Goal: Task Accomplishment & Management: Manage account settings

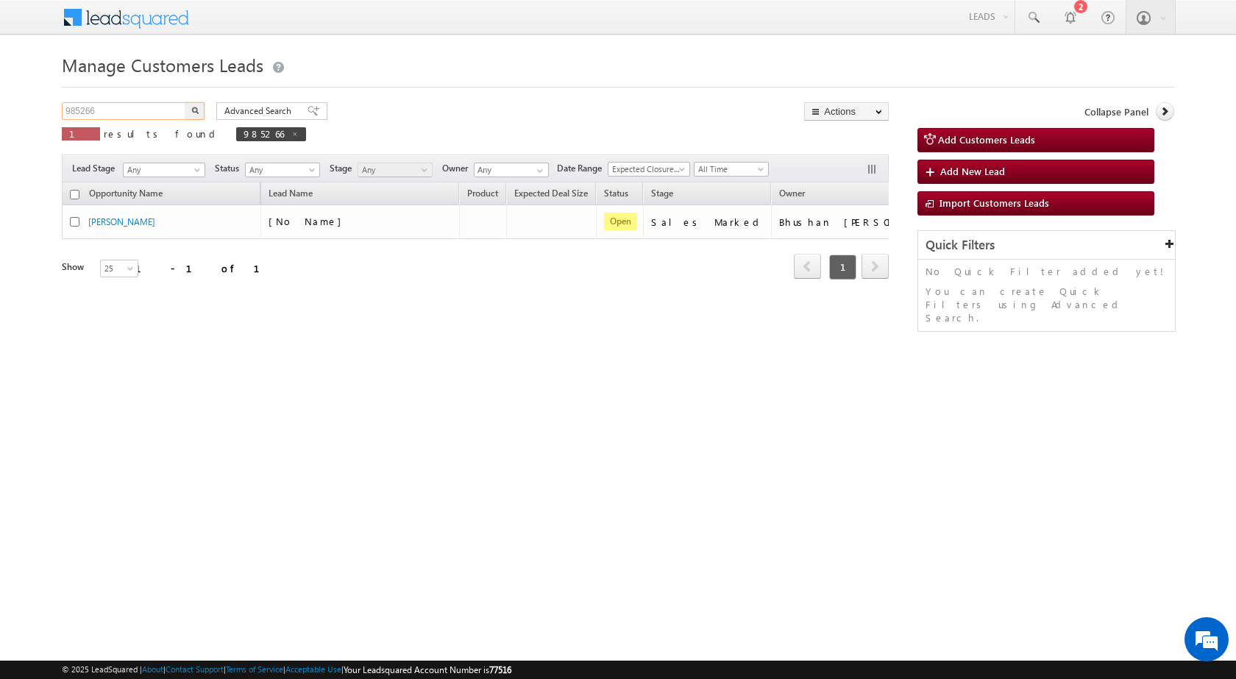
drag, startPoint x: 65, startPoint y: 111, endPoint x: 21, endPoint y: 113, distance: 44.9
click at [21, 113] on body "Menu Nandini Bhosale sitar a6@ks erve." at bounding box center [618, 208] width 1236 height 417
paste input "1478"
type input "981478"
click at [185, 102] on button "button" at bounding box center [194, 111] width 19 height 18
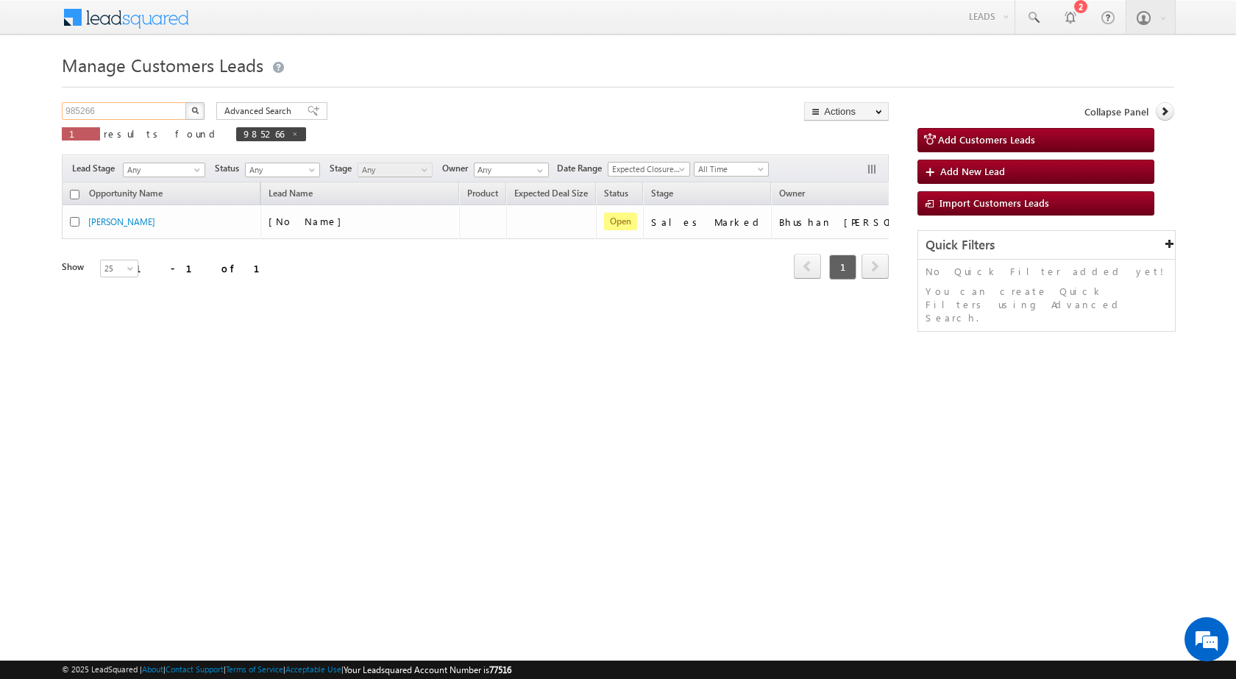
click at [73, 114] on input "985266" at bounding box center [125, 111] width 126 height 18
paste input "1478"
type input "981478"
click at [185, 102] on button "button" at bounding box center [194, 111] width 19 height 18
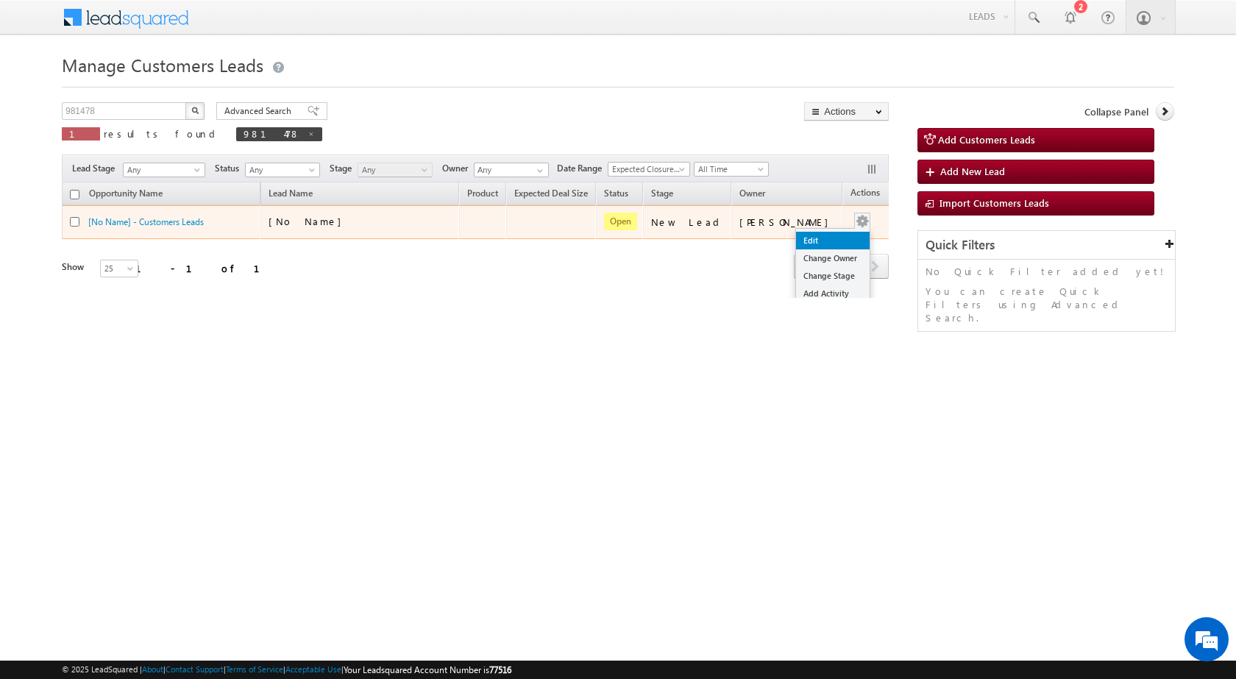
click at [827, 240] on link "Edit" at bounding box center [833, 241] width 74 height 18
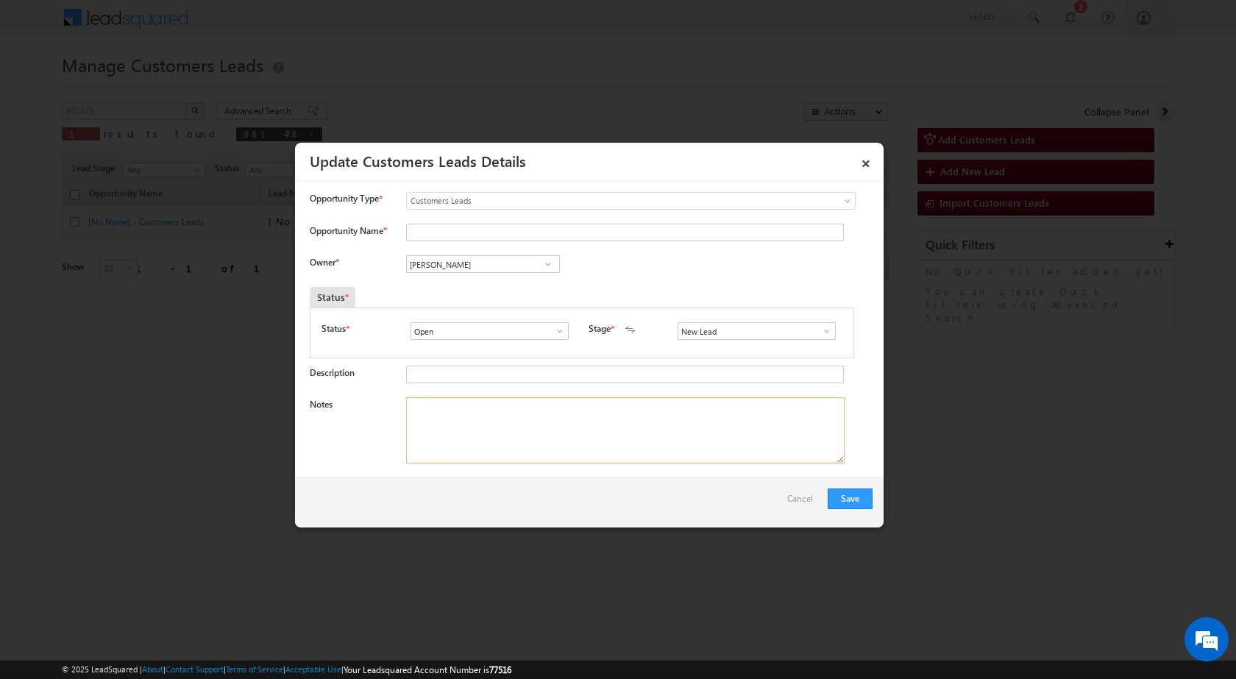
click at [534, 425] on textarea "Notes" at bounding box center [625, 430] width 439 height 66
paste textarea "981478 / [PERSON_NAME] / 8239599593 / VB_Interested / CONSTRUCTION / OWNER - WI…"
type textarea "981478 / [PERSON_NAME] / 8239599593 / VB_Interested / CONSTRUCTION / OWNER - WI…"
click at [826, 333] on span at bounding box center [827, 331] width 15 height 12
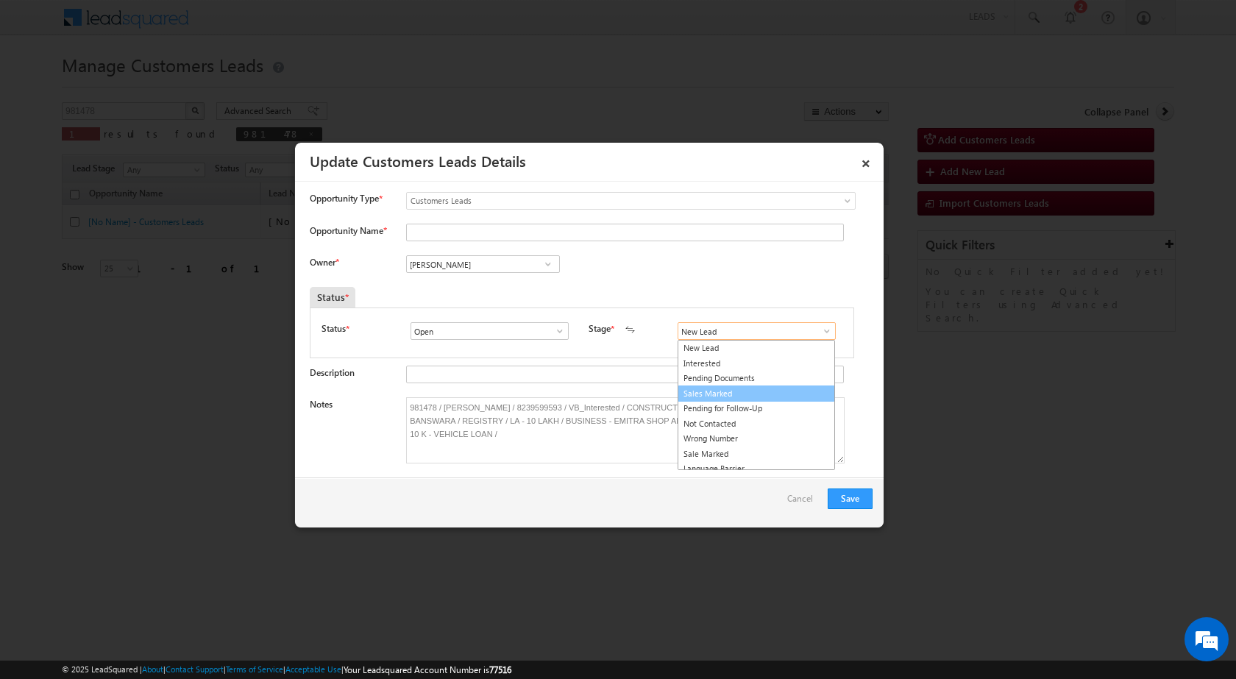
click at [779, 391] on link "Sales Marked" at bounding box center [756, 394] width 157 height 17
type input "Sales Marked"
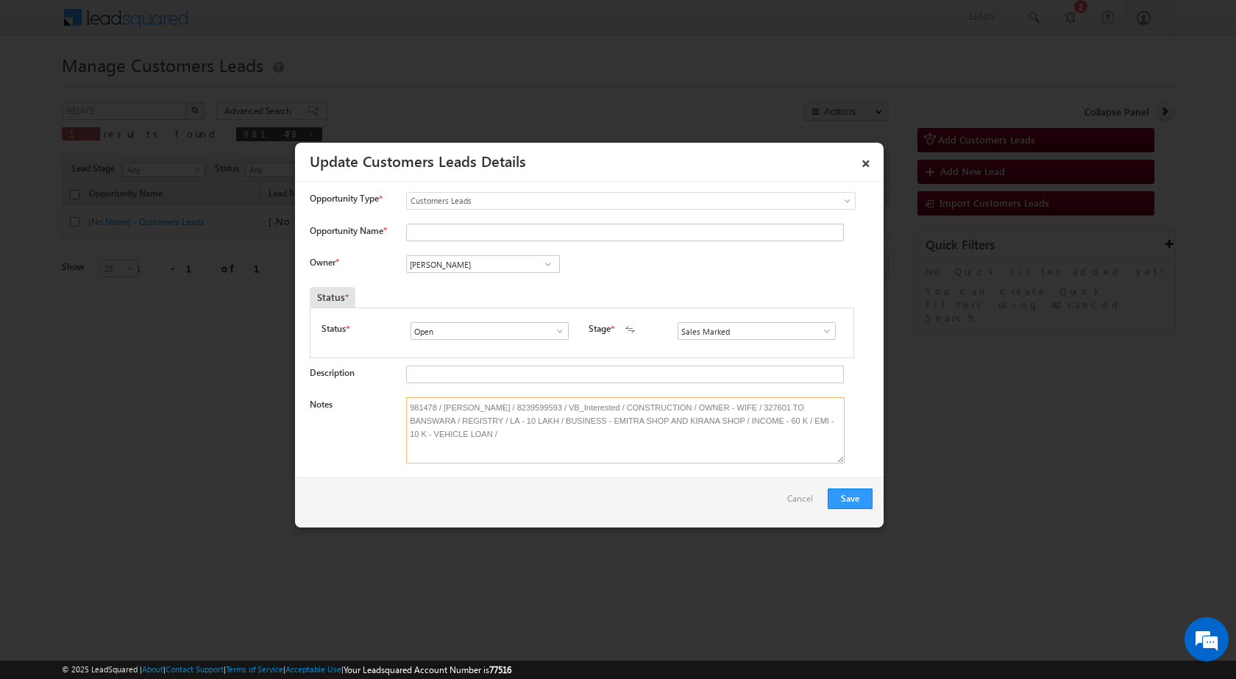
drag, startPoint x: 440, startPoint y: 403, endPoint x: 500, endPoint y: 396, distance: 60.1
click at [458, 233] on input "Opportunity Name *" at bounding box center [625, 233] width 438 height 18
paste input "[PERSON_NAME]"
type input "[PERSON_NAME]"
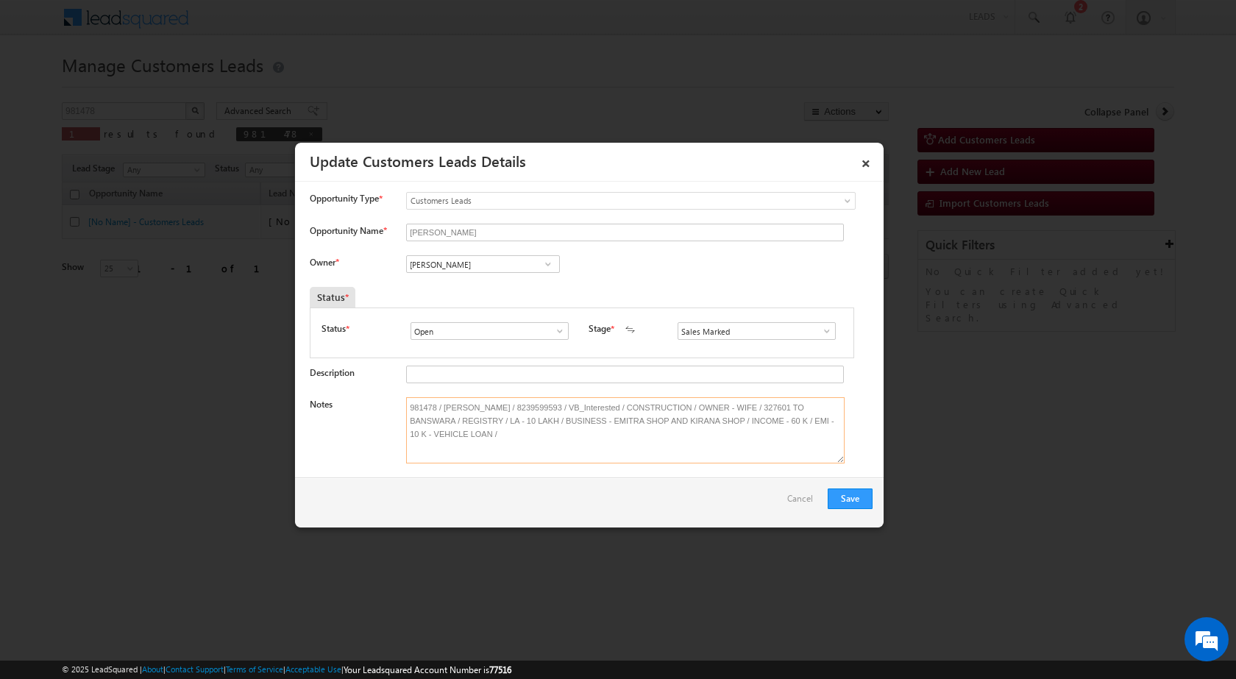
click at [440, 418] on textarea "981478 / [PERSON_NAME] / 8239599593 / VB_Interested / CONSTRUCTION / OWNER - WI…" at bounding box center [625, 430] width 439 height 66
click at [490, 260] on input "[PERSON_NAME]" at bounding box center [483, 264] width 154 height 18
paste input "[PERSON_NAME][EMAIL_ADDRESS][PERSON_NAME][DOMAIN_NAME]"
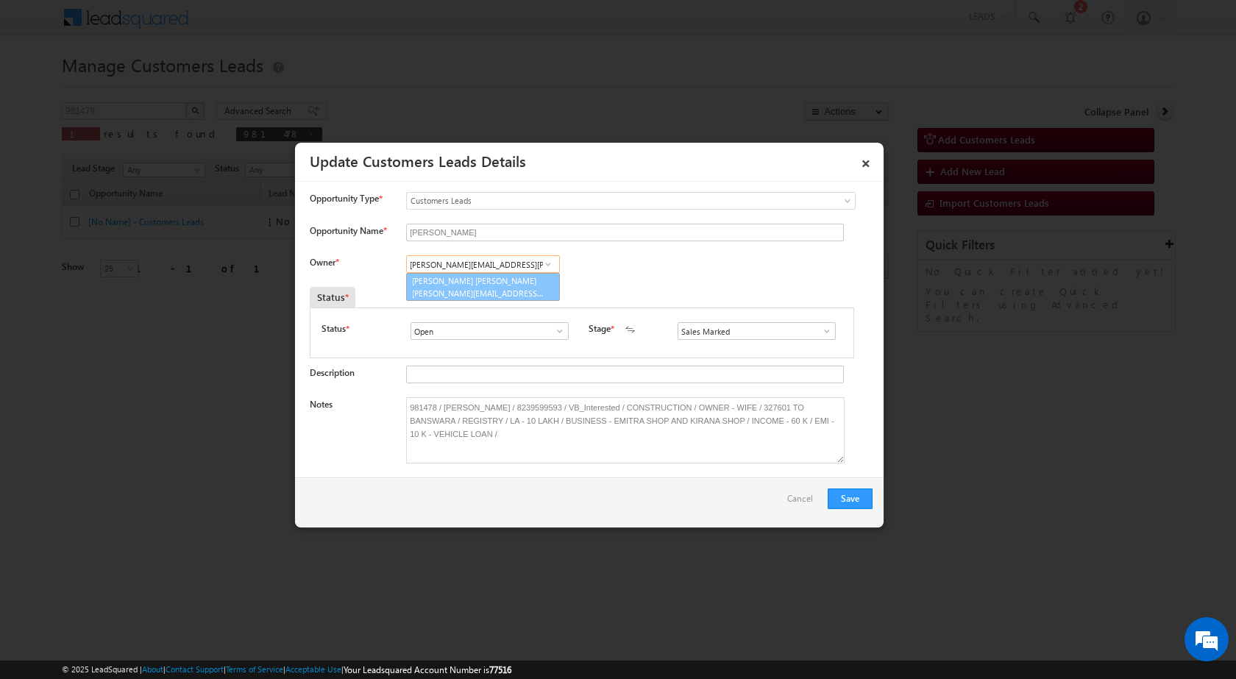
click at [485, 290] on span "[PERSON_NAME][EMAIL_ADDRESS][PERSON_NAME][DOMAIN_NAME]" at bounding box center [478, 293] width 132 height 11
type input "[PERSON_NAME] [PERSON_NAME]"
click at [841, 493] on button "Save" at bounding box center [850, 499] width 45 height 21
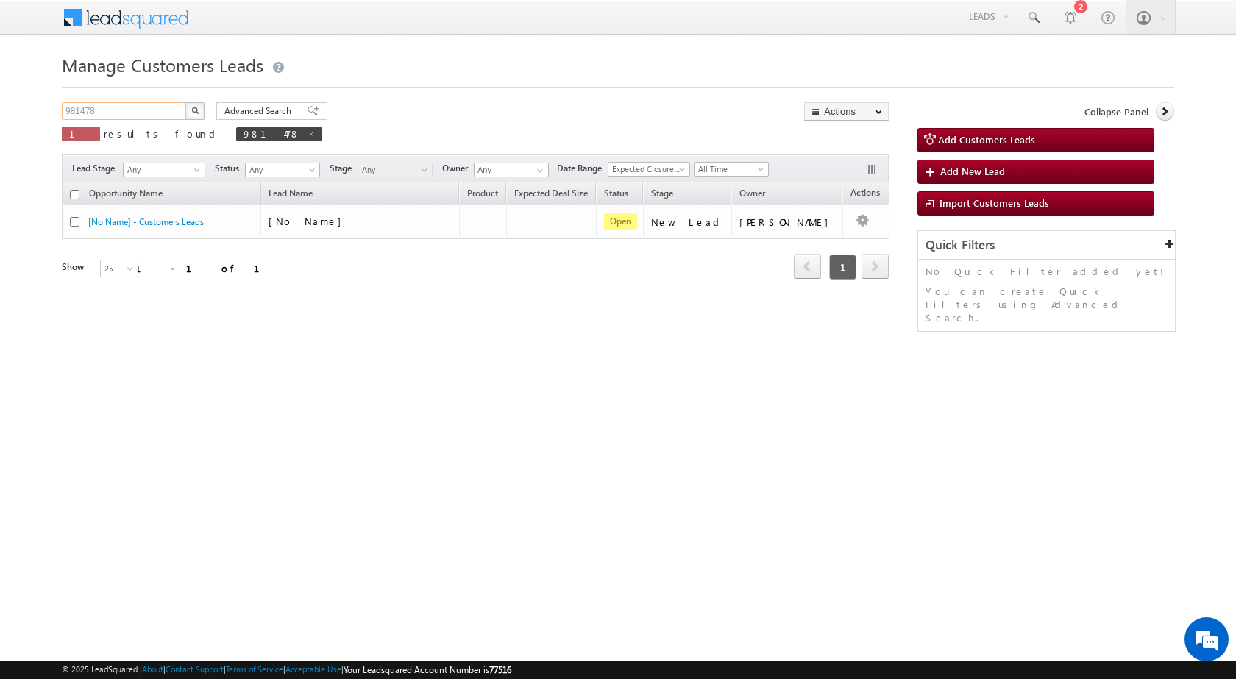
click at [96, 112] on input "981478" at bounding box center [125, 111] width 126 height 18
paste input "2494"
type input "982494"
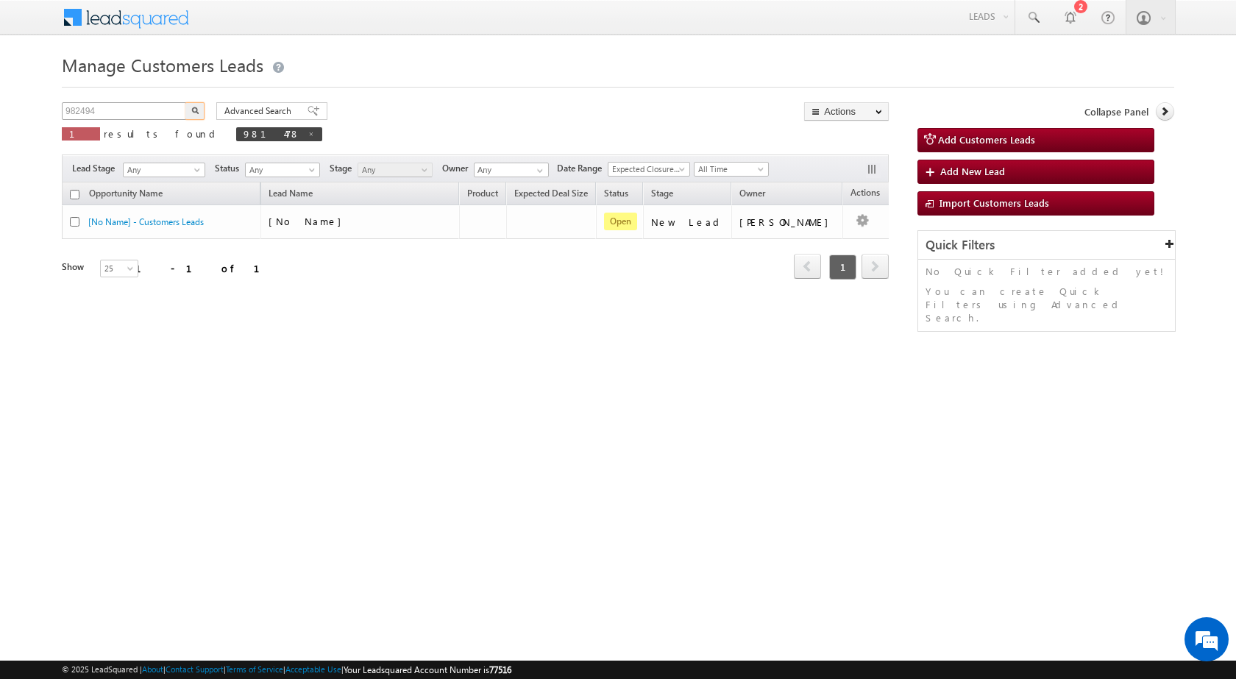
click at [185, 102] on button "button" at bounding box center [194, 111] width 19 height 18
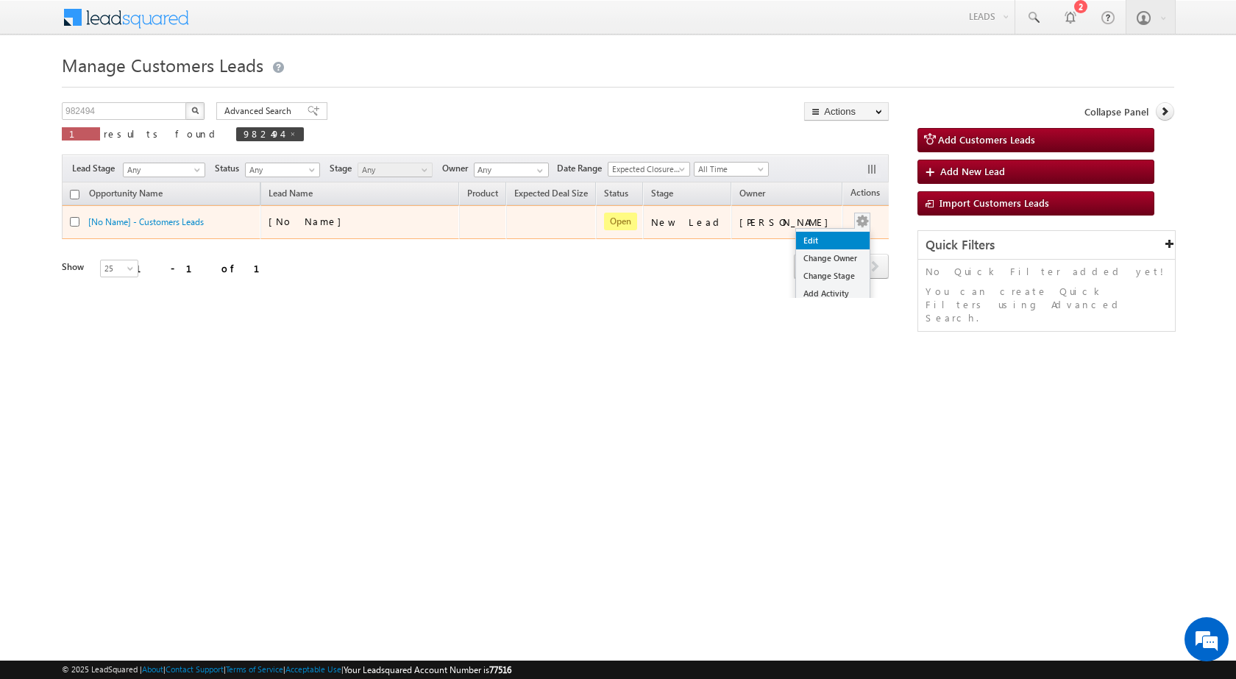
click at [810, 241] on link "Edit" at bounding box center [833, 241] width 74 height 18
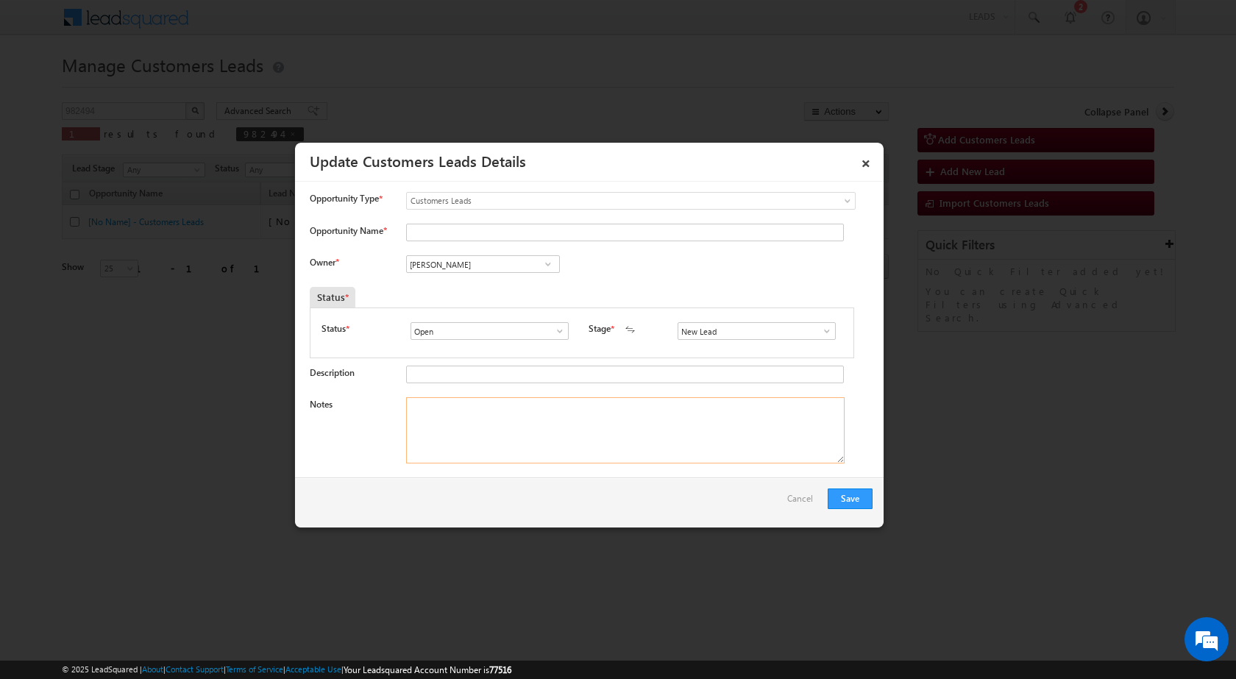
click at [628, 432] on textarea "Notes" at bounding box center [625, 430] width 439 height 66
paste textarea "982494 / [PERSON_NAME] [PERSON_NAME] / 9359177429 / P + C / 411062 TO PUNE / PL…"
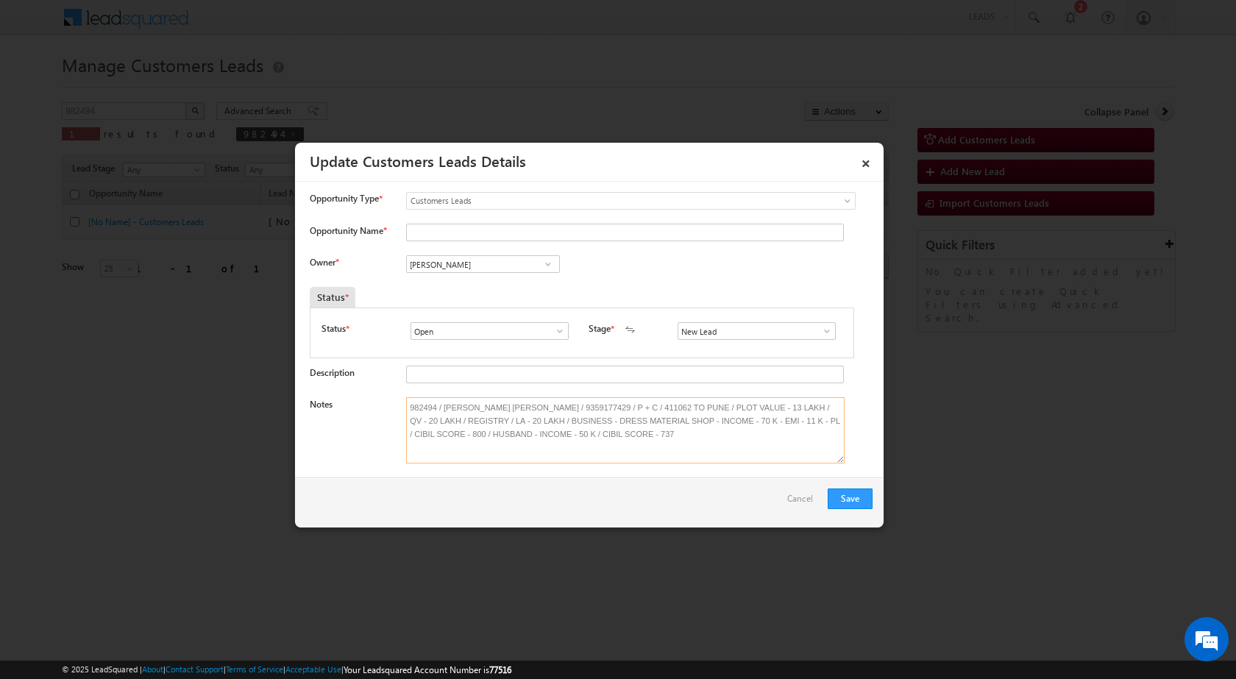
type textarea "982494 / [PERSON_NAME] [PERSON_NAME] / 9359177429 / P + C / 411062 TO PUNE / PL…"
click at [820, 327] on span at bounding box center [827, 331] width 15 height 12
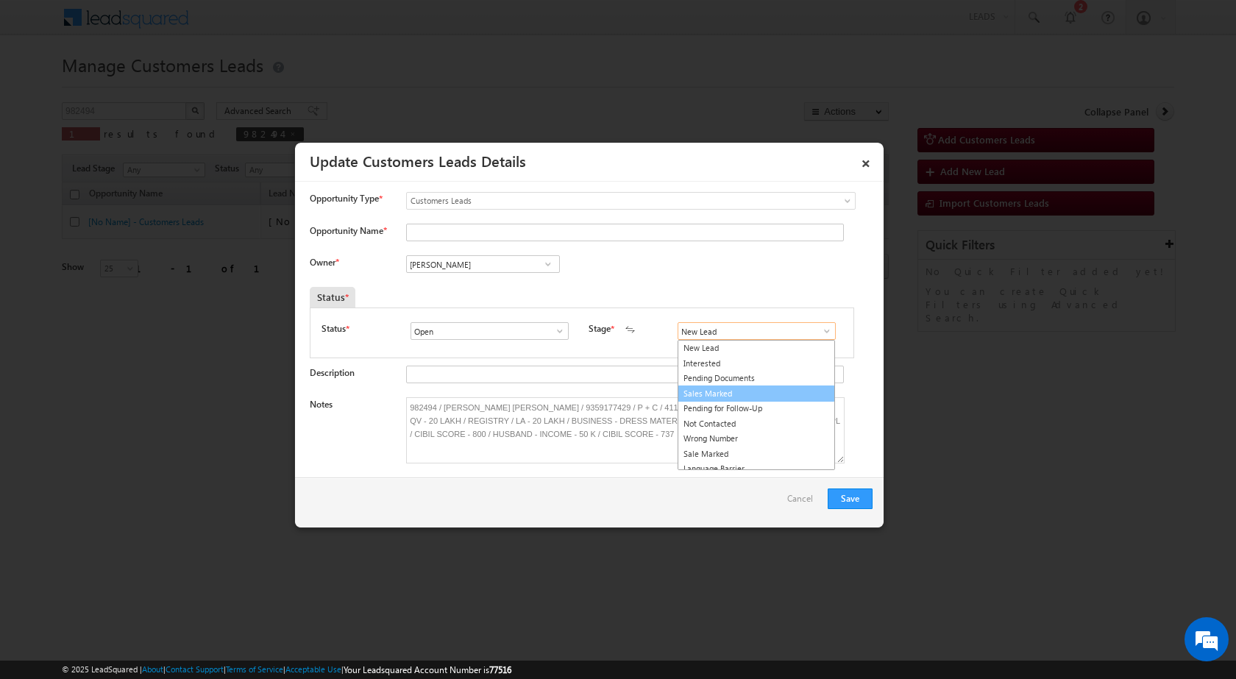
click at [757, 393] on link "Sales Marked" at bounding box center [756, 394] width 157 height 17
type input "Sales Marked"
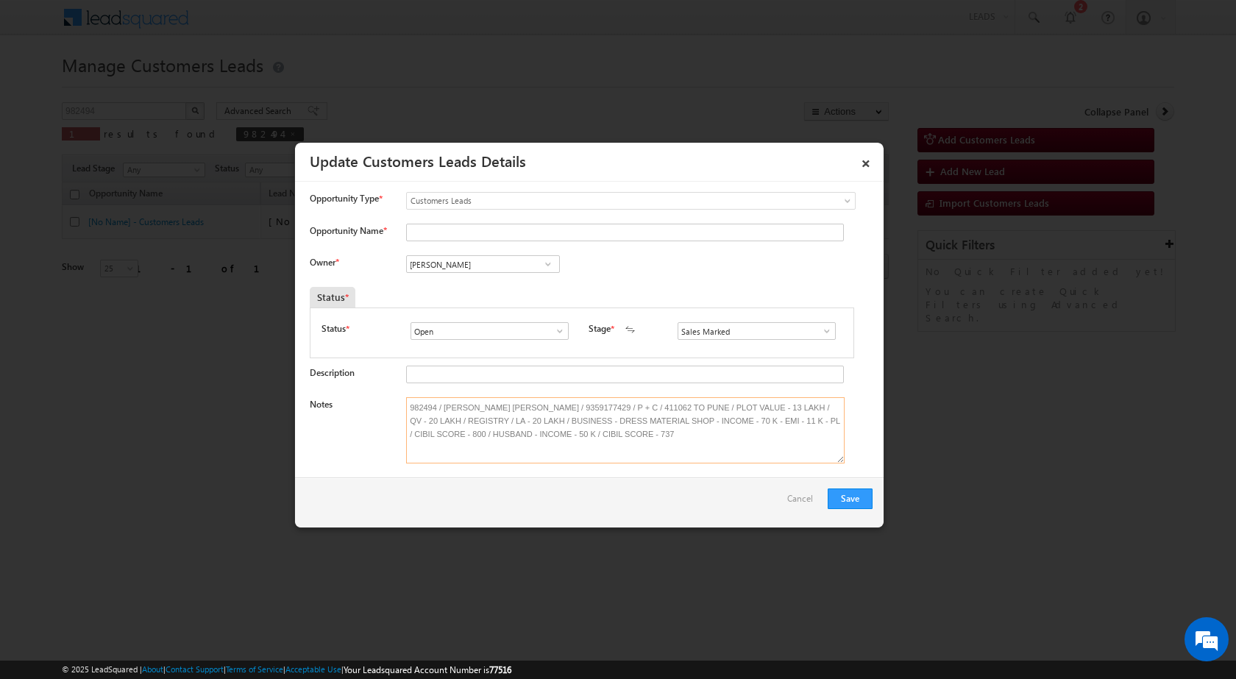
drag, startPoint x: 444, startPoint y: 401, endPoint x: 535, endPoint y: 400, distance: 91.3
click at [535, 400] on textarea "982494 / [PERSON_NAME] [PERSON_NAME] / 9359177429 / P + C / 411062 TO PUNE / PL…" at bounding box center [625, 430] width 439 height 66
click at [488, 235] on input "Opportunity Name *" at bounding box center [625, 233] width 438 height 18
paste input "[PERSON_NAME] [PERSON_NAME]"
type input "[PERSON_NAME] [PERSON_NAME]"
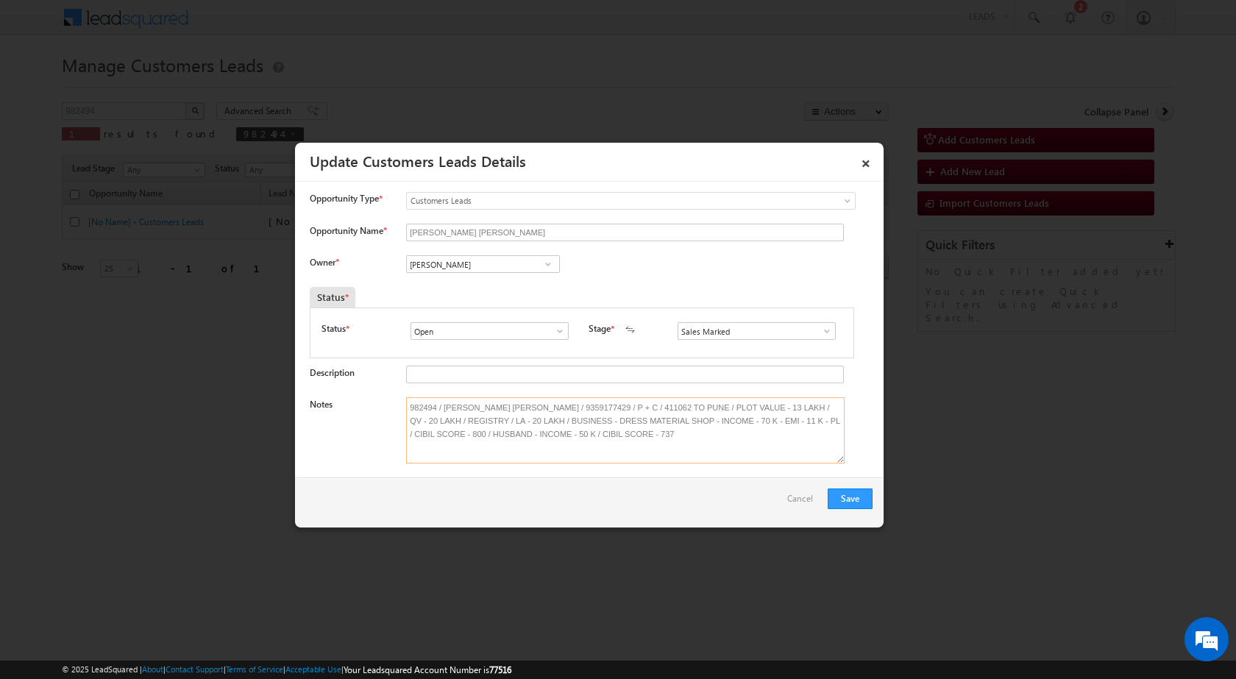
click at [676, 408] on textarea "982494 / [PERSON_NAME] [PERSON_NAME] / 9359177429 / P + C / 411062 TO PUNE / PL…" at bounding box center [625, 430] width 439 height 66
click at [510, 267] on input "[PERSON_NAME]" at bounding box center [483, 264] width 154 height 18
paste input "[PERSON_NAME][EMAIL_ADDRESS][PERSON_NAME][DOMAIN_NAME]"
click at [497, 288] on span "[EMAIL_ADDRESS][DOMAIN_NAME]" at bounding box center [478, 293] width 132 height 11
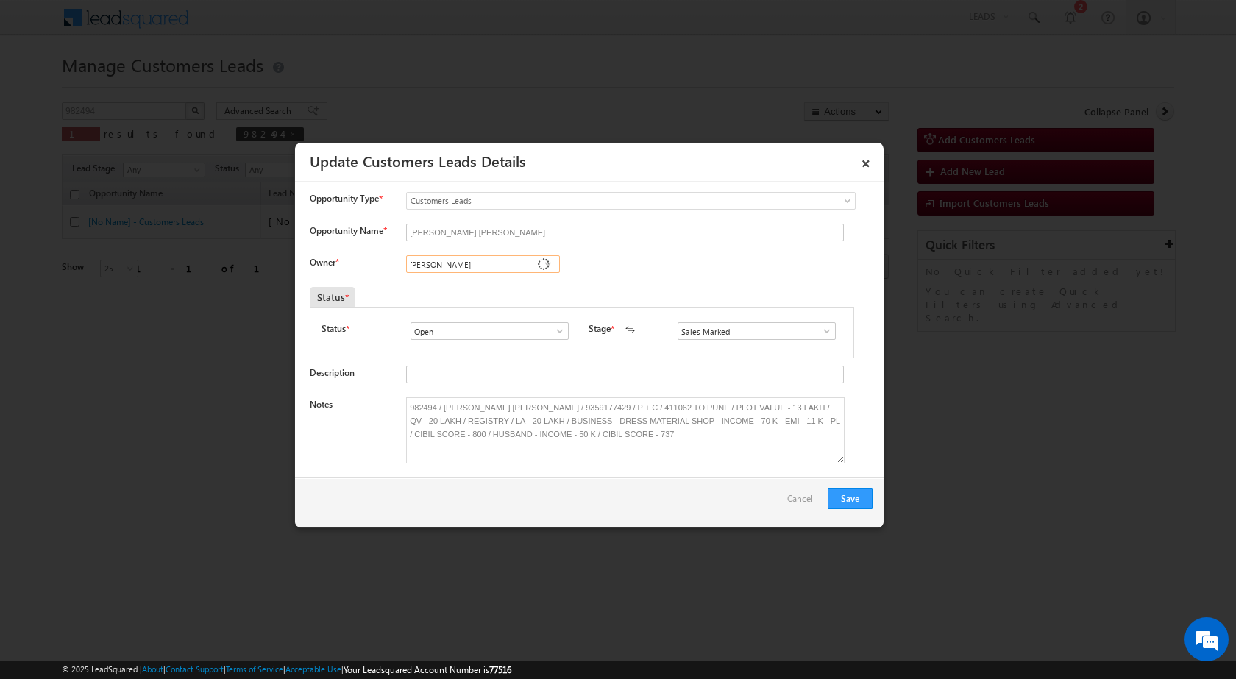
click at [500, 266] on input "[PERSON_NAME]" at bounding box center [483, 264] width 154 height 18
paste input "[PERSON_NAME][EMAIL_ADDRESS][PERSON_NAME][DOMAIN_NAME]"
click at [494, 283] on link "[PERSON_NAME] [PERSON_NAME] [PERSON_NAME][EMAIL_ADDRESS][PERSON_NAME][DOMAIN_NA…" at bounding box center [483, 287] width 154 height 28
type input "[PERSON_NAME] [PERSON_NAME]"
click at [856, 497] on button "Save" at bounding box center [850, 499] width 45 height 21
